Goal: Task Accomplishment & Management: Complete application form

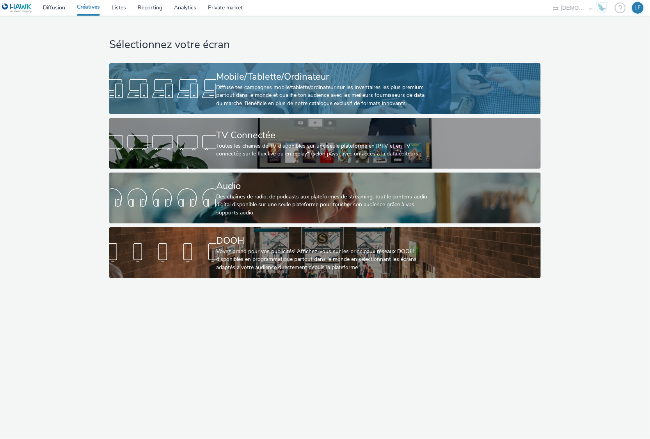
click at [333, 78] on div "Mobile/Tablette/Ordinateur" at bounding box center [323, 77] width 214 height 14
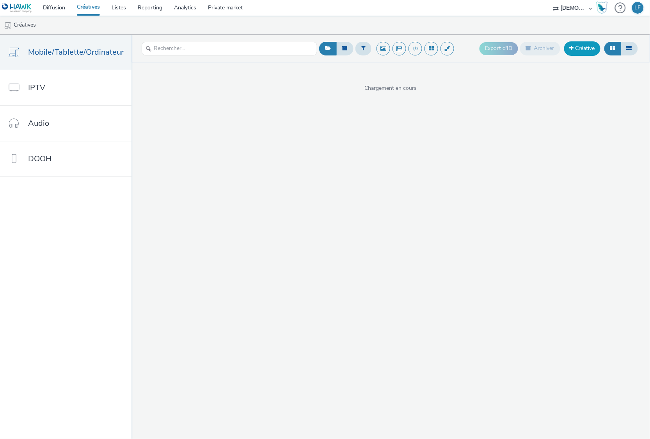
click at [580, 48] on link "Créative" at bounding box center [582, 48] width 36 height 14
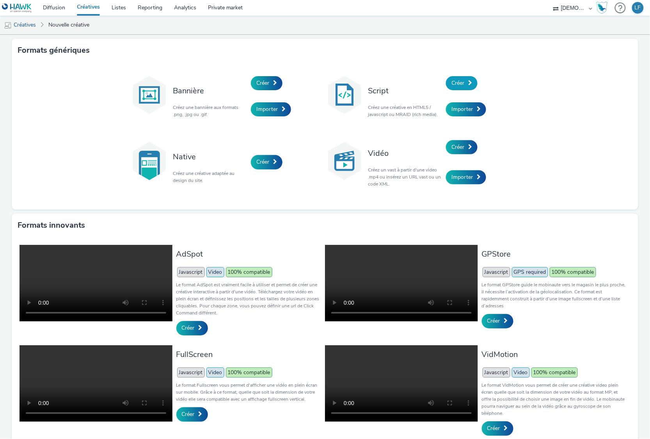
click at [457, 80] on span "Créer" at bounding box center [458, 82] width 13 height 7
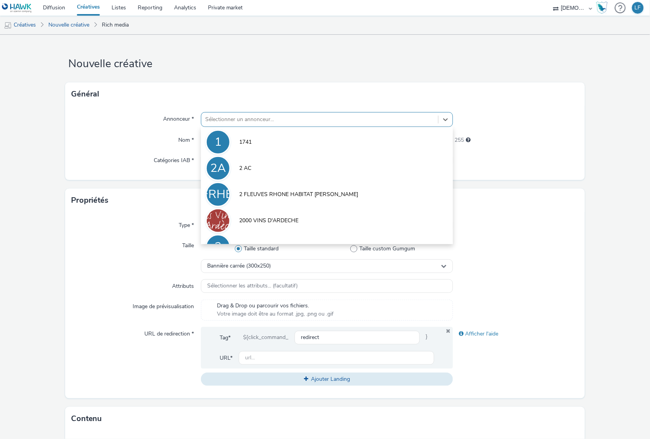
click at [303, 119] on div at bounding box center [319, 119] width 229 height 9
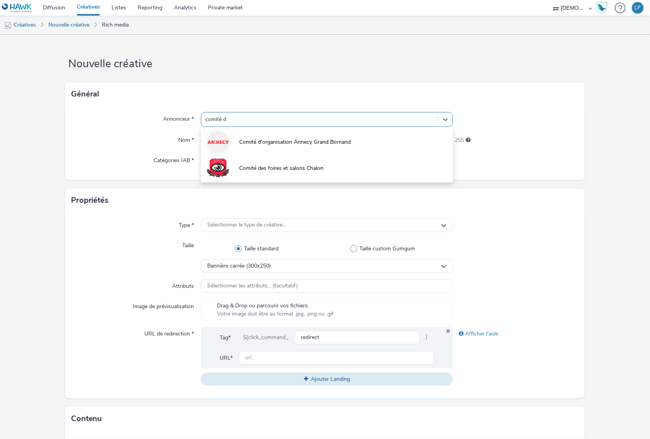
type input "comité de"
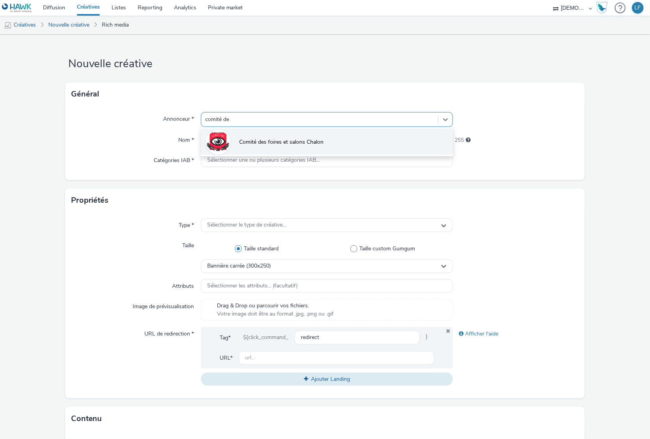
click at [338, 136] on li "Comité des foires et salons Chalon" at bounding box center [327, 141] width 252 height 26
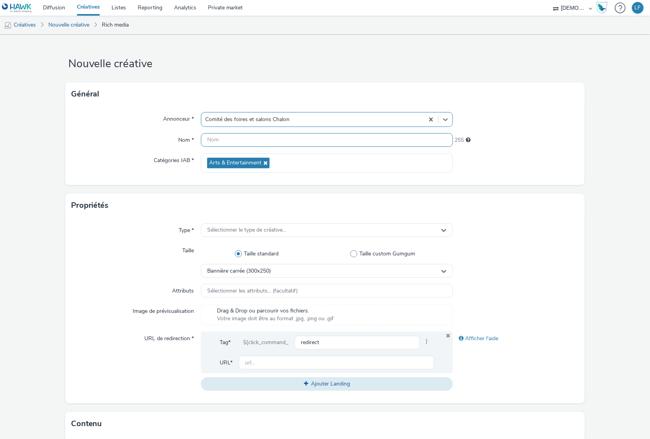
click at [336, 137] on input "text" at bounding box center [327, 140] width 252 height 14
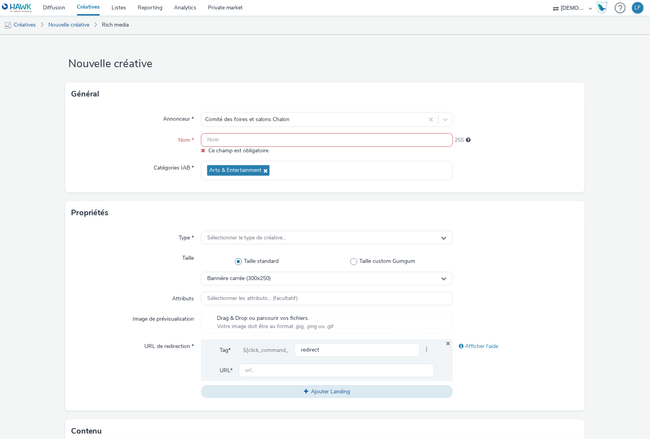
click at [270, 144] on input "text" at bounding box center [327, 140] width 252 height 14
paste input "320x480"
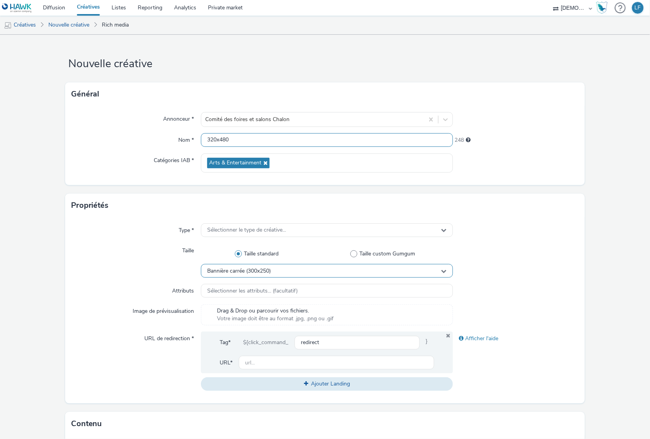
type input "320x480"
click at [263, 269] on span "Bannière carrée (300x250)" at bounding box center [239, 271] width 64 height 7
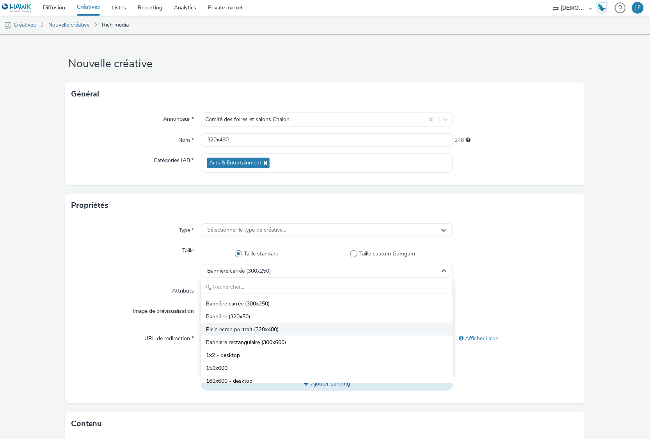
click at [275, 329] on span "Plein écran portrait (320x480)" at bounding box center [242, 330] width 73 height 8
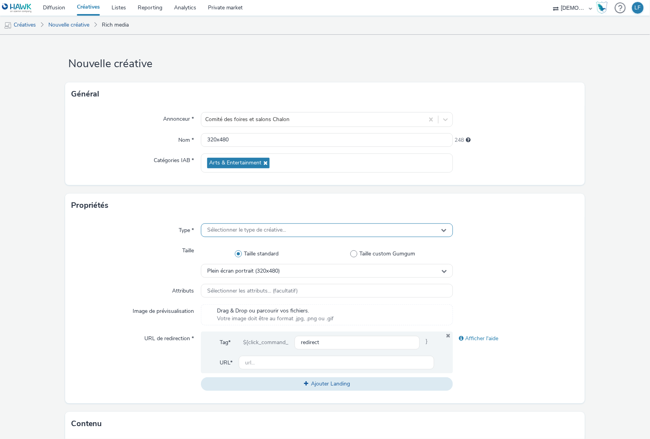
click at [290, 230] on div "Sélectionner le type de créative..." at bounding box center [327, 230] width 252 height 14
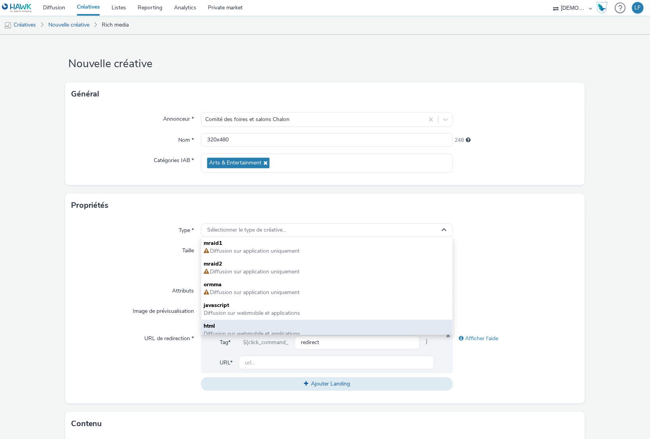
click at [278, 325] on span "html" at bounding box center [327, 326] width 246 height 8
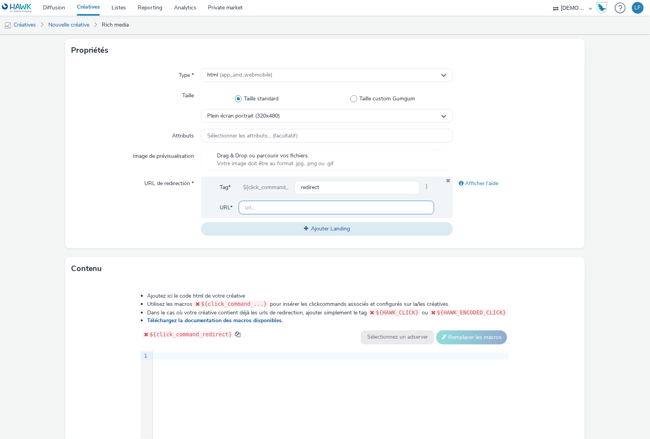
scroll to position [156, 0]
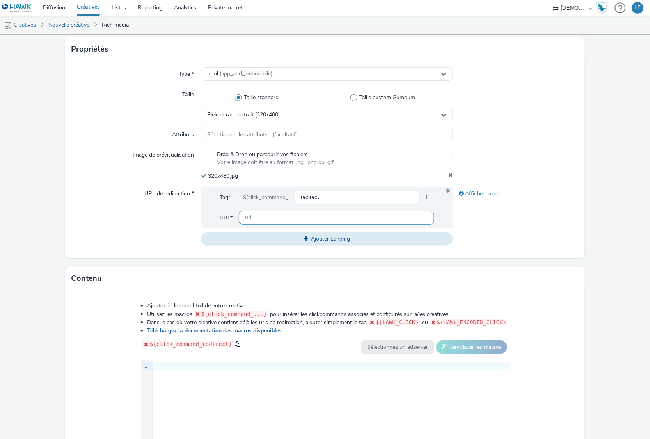
click at [337, 219] on input "text" at bounding box center [336, 218] width 195 height 14
paste input "[URL][DOMAIN_NAME]"
type input "[URL][DOMAIN_NAME]"
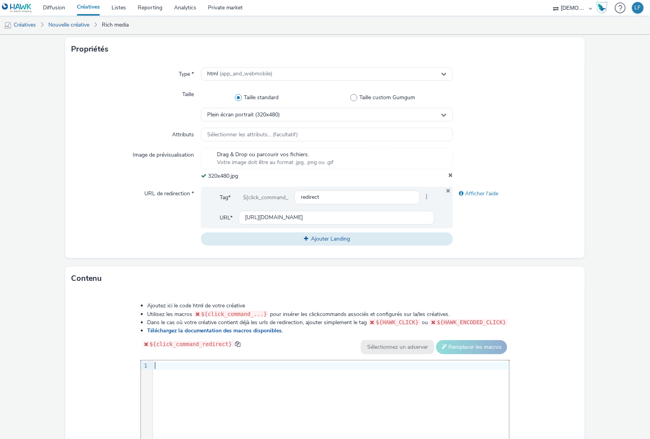
click at [265, 373] on div "9 1 ›" at bounding box center [325, 418] width 369 height 117
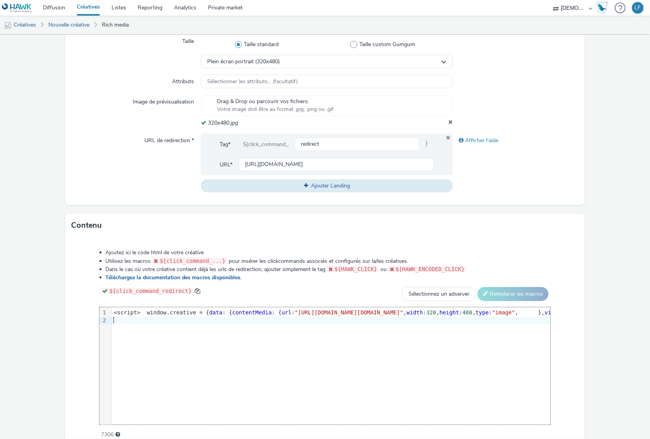
scroll to position [247, 0]
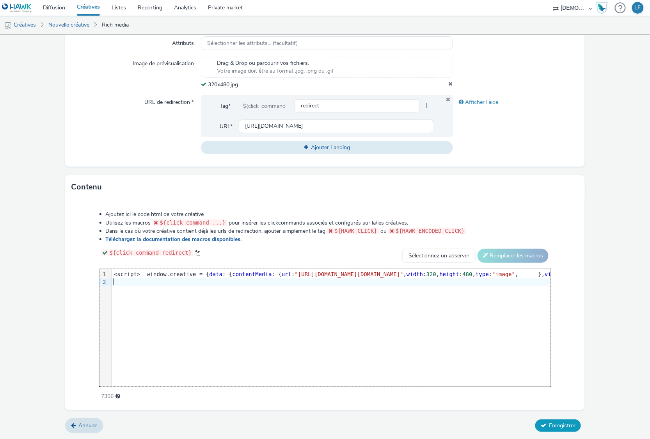
click at [559, 425] on span "Enregistrer" at bounding box center [562, 425] width 27 height 7
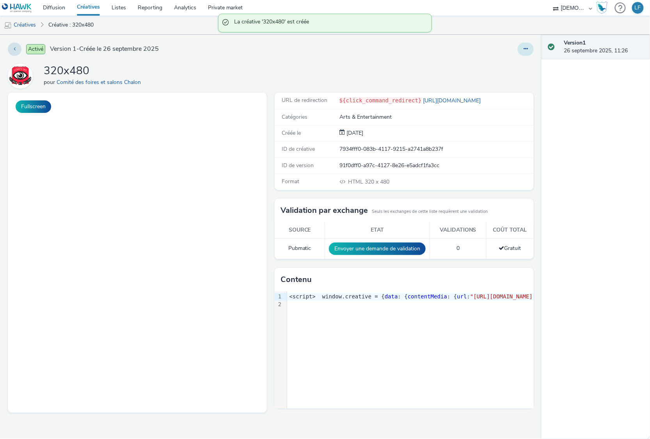
click at [526, 52] on icon at bounding box center [526, 48] width 4 height 5
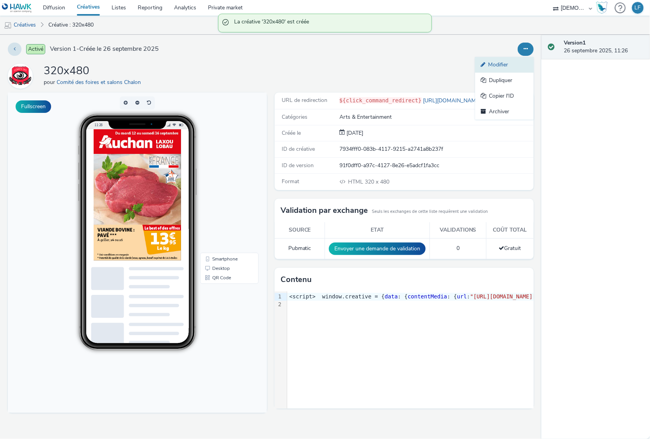
click at [507, 63] on link "Modifier" at bounding box center [504, 65] width 59 height 16
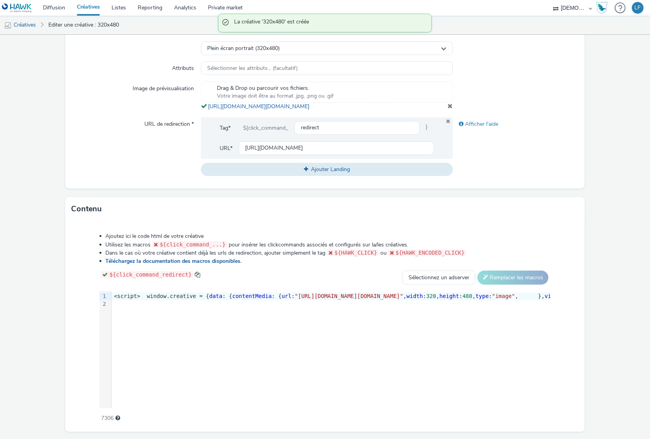
scroll to position [253, 0]
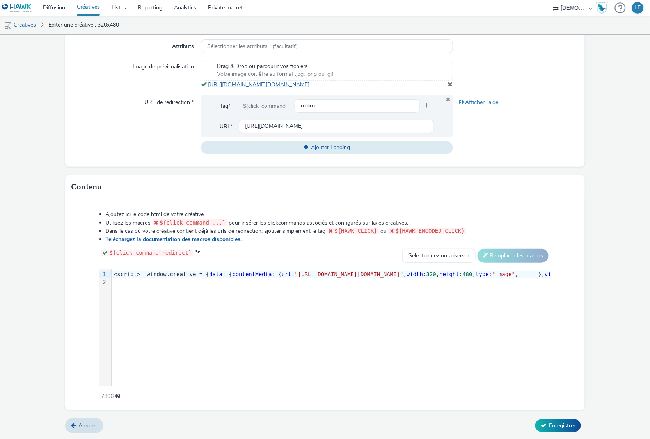
drag, startPoint x: 410, startPoint y: 87, endPoint x: 206, endPoint y: 78, distance: 203.9
click at [206, 78] on div "Drag & Drop ou parcourir vos fichiers. Votre image doit être au format .jpg, .p…" at bounding box center [327, 74] width 252 height 29
copy link "[URL][DOMAIN_NAME][DOMAIN_NAME]"
drag, startPoint x: 362, startPoint y: 274, endPoint x: 445, endPoint y: 276, distance: 83.2
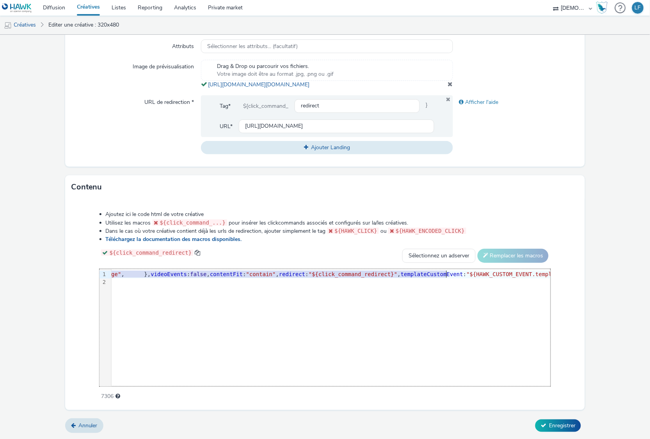
click at [549, 423] on span "Enregistrer" at bounding box center [562, 425] width 27 height 7
